Goal: Task Accomplishment & Management: Complete application form

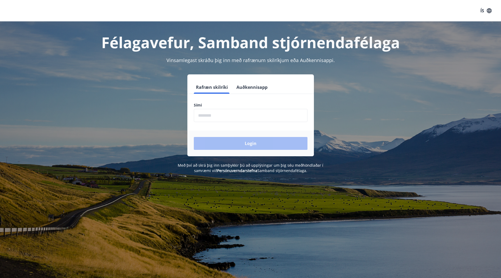
click at [206, 112] on input "phone" at bounding box center [251, 115] width 114 height 13
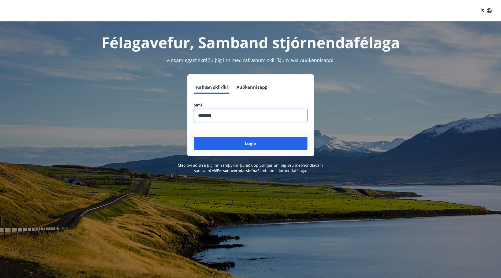
type input "********"
click at [194, 137] on button "Login" at bounding box center [251, 143] width 114 height 13
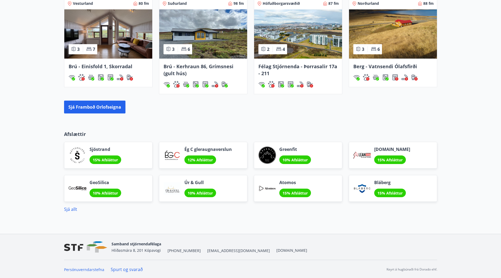
scroll to position [368, 0]
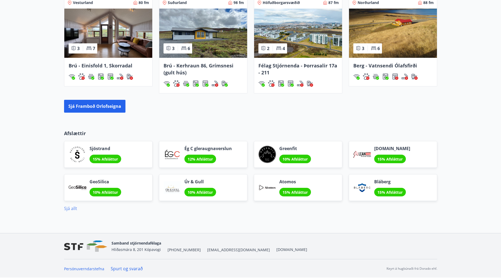
click at [71, 209] on link "Sjá allt" at bounding box center [70, 209] width 13 height 6
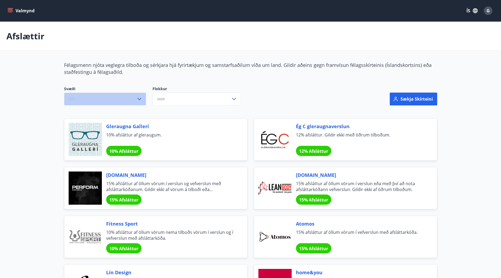
click at [141, 98] on icon "button" at bounding box center [139, 99] width 6 height 6
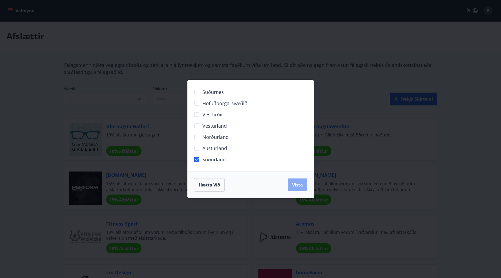
drag, startPoint x: 295, startPoint y: 185, endPoint x: 295, endPoint y: 182, distance: 3.5
click at [295, 185] on span "Vista" at bounding box center [297, 185] width 11 height 6
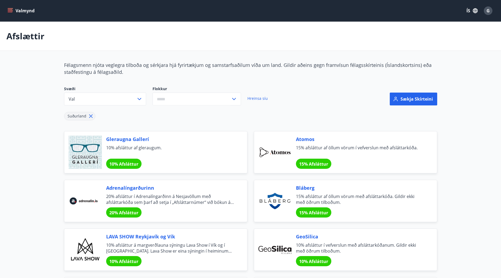
click at [233, 98] on icon at bounding box center [234, 99] width 6 height 6
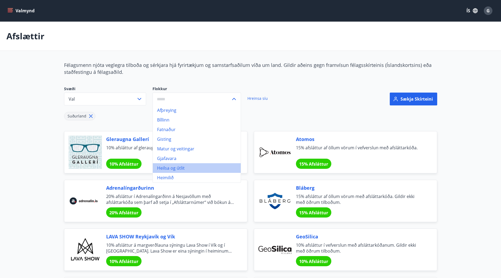
click at [174, 169] on li "Heilsa og útlit" at bounding box center [197, 168] width 88 height 10
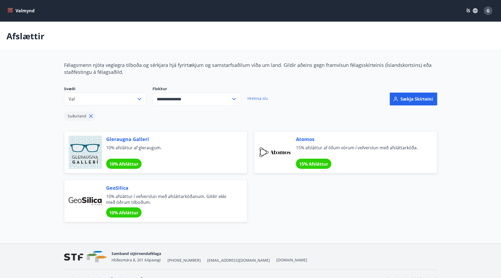
type input "**********"
click at [8, 10] on icon "menu" at bounding box center [10, 9] width 5 height 1
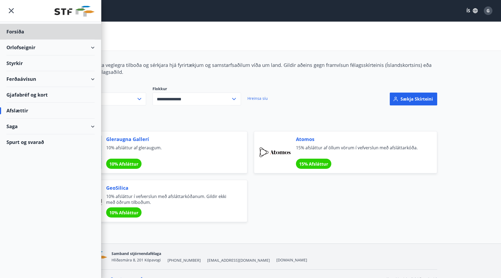
click at [13, 64] on div "Styrkir" at bounding box center [50, 63] width 88 height 16
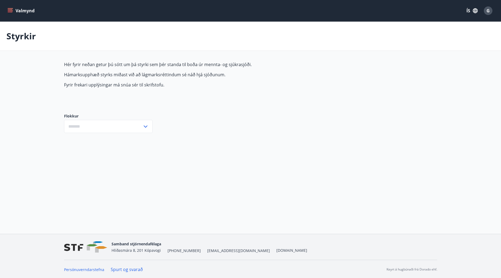
type input "***"
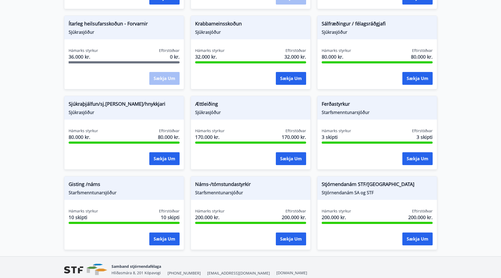
scroll to position [383, 0]
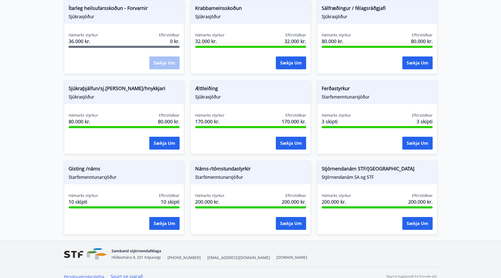
click at [137, 21] on div "Ítarleg heilsufarsskoðun - Forvarnir Sjúkrasjóður" at bounding box center [123, 12] width 119 height 24
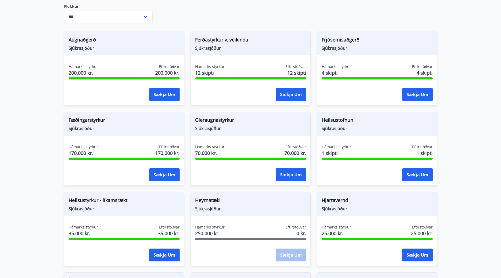
scroll to position [109, 0]
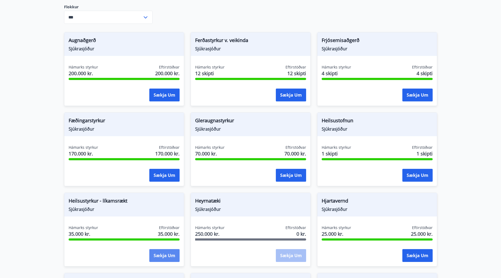
click at [167, 256] on button "Sækja um" at bounding box center [164, 255] width 30 height 13
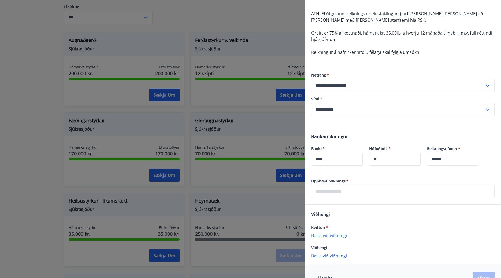
scroll to position [59, 0]
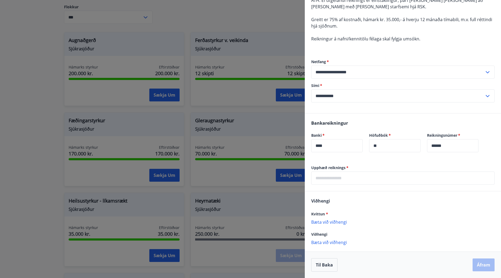
click at [346, 180] on input "text" at bounding box center [402, 178] width 183 height 13
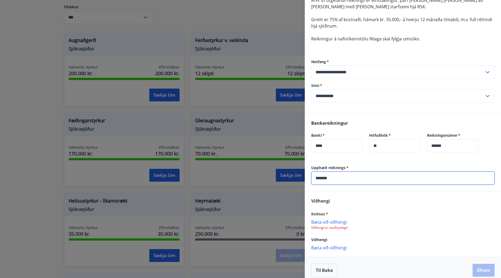
click at [322, 180] on input "*******" at bounding box center [402, 178] width 183 height 13
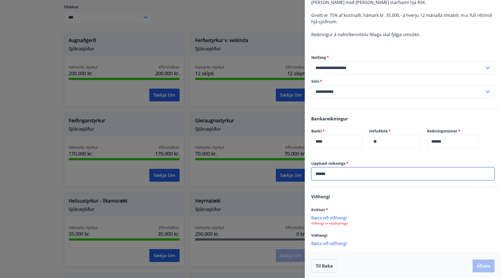
scroll to position [65, 0]
type input "******"
click at [411, 239] on div "[PERSON_NAME] * [PERSON_NAME] við viðhengi Viðhengi er nauðsynlegt! Viðhengi [P…" at bounding box center [403, 218] width 196 height 65
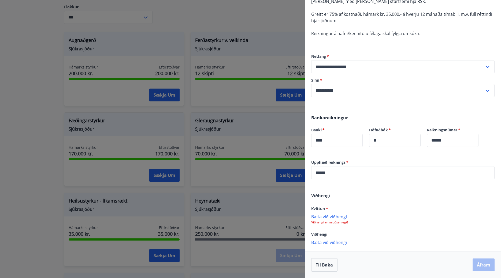
click at [335, 218] on p "Bæta við viðhengi" at bounding box center [402, 216] width 183 height 5
click at [483, 265] on button "Áfram" at bounding box center [483, 265] width 22 height 13
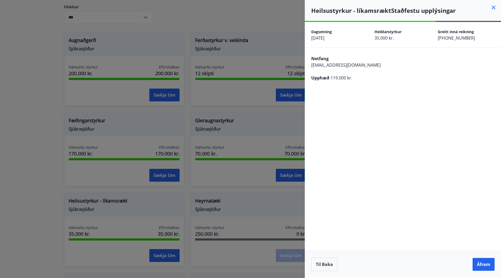
scroll to position [0, 0]
click at [487, 266] on button "Áfram" at bounding box center [483, 264] width 22 height 13
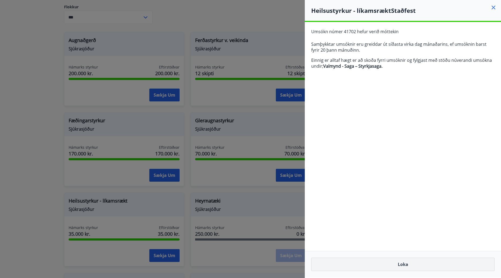
click at [405, 263] on button "Loka" at bounding box center [402, 264] width 183 height 13
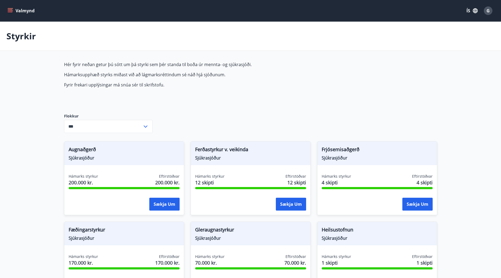
click at [11, 9] on icon "menu" at bounding box center [11, 8] width 6 height 1
drag, startPoint x: 145, startPoint y: 34, endPoint x: 180, endPoint y: 28, distance: 34.5
click at [146, 34] on div "Styrkir" at bounding box center [250, 36] width 501 height 29
click at [488, 10] on span "G" at bounding box center [487, 11] width 3 height 6
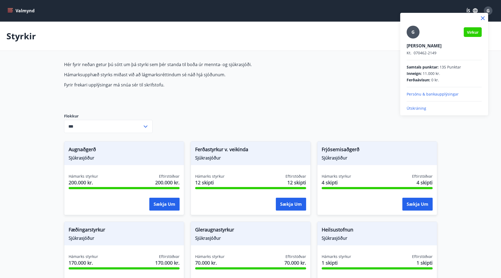
click at [423, 109] on p "Útskráning" at bounding box center [443, 108] width 75 height 5
